Goal: Task Accomplishment & Management: Use online tool/utility

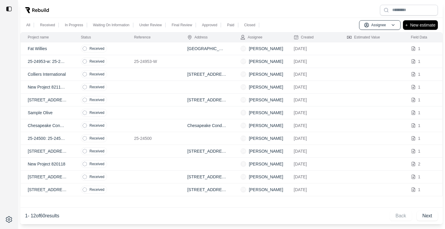
click at [71, 64] on td "25-24953-w: 25-24953-w ([PERSON_NAME])" at bounding box center [47, 61] width 53 height 13
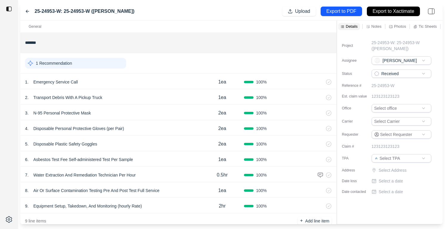
click at [372, 28] on p "Notes" at bounding box center [376, 26] width 10 height 5
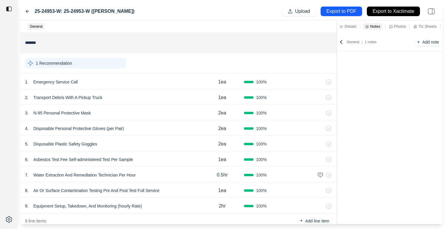
click at [344, 44] on icon at bounding box center [341, 42] width 6 height 6
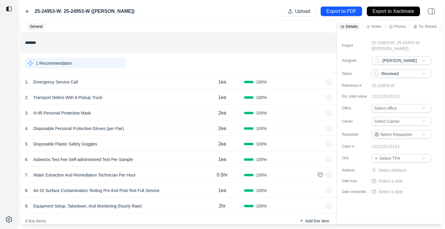
click at [27, 10] on icon at bounding box center [27, 11] width 3 height 3
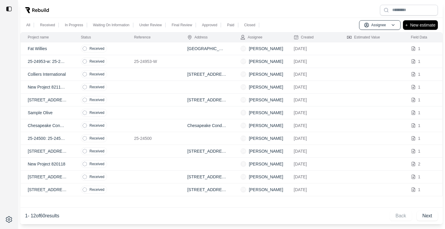
click at [126, 101] on td "Received" at bounding box center [100, 100] width 53 height 13
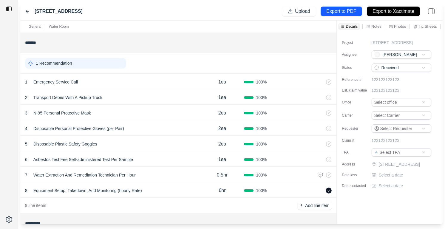
click at [374, 26] on p "Notes" at bounding box center [376, 26] width 10 height 5
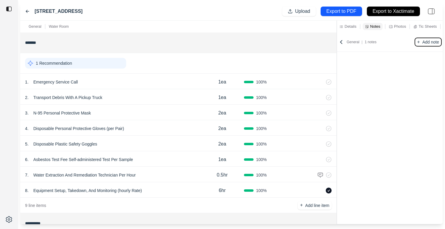
click at [434, 43] on p "Add note" at bounding box center [431, 42] width 17 height 6
click at [379, 69] on textarea at bounding box center [384, 68] width 85 height 19
click at [340, 42] on icon at bounding box center [341, 42] width 6 height 6
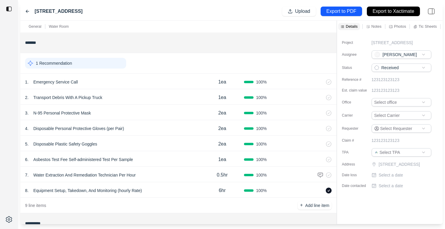
click at [28, 11] on icon at bounding box center [27, 11] width 3 height 3
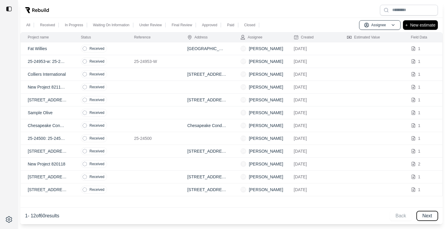
click at [425, 219] on button "Next" at bounding box center [427, 216] width 21 height 10
